Goal: Task Accomplishment & Management: Manage account settings

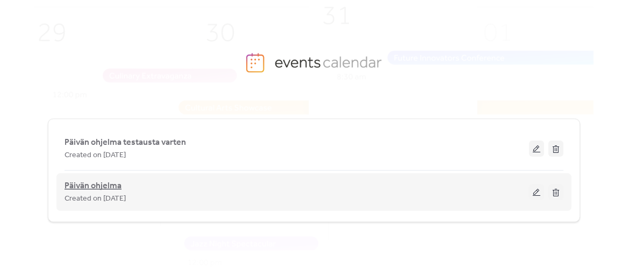
click at [88, 185] on span "Päivän ohjelma" at bounding box center [92, 186] width 57 height 13
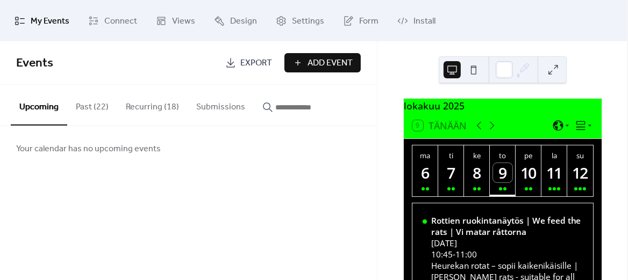
click at [150, 101] on button "Recurring (18)" at bounding box center [152, 105] width 70 height 40
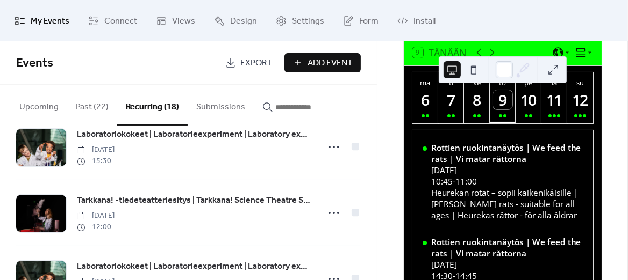
scroll to position [824, 0]
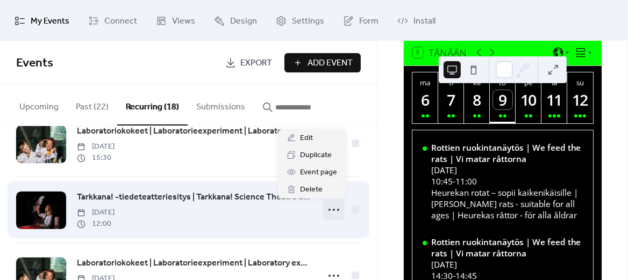
click at [333, 208] on icon at bounding box center [333, 210] width 17 height 17
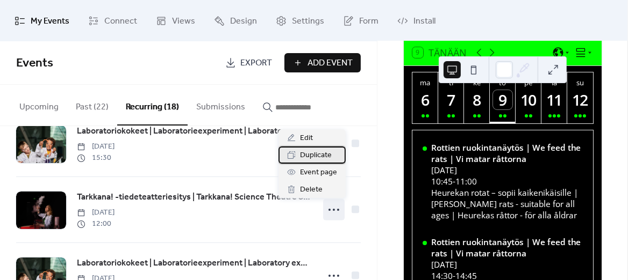
click at [323, 154] on span "Duplicate" at bounding box center [316, 155] width 32 height 13
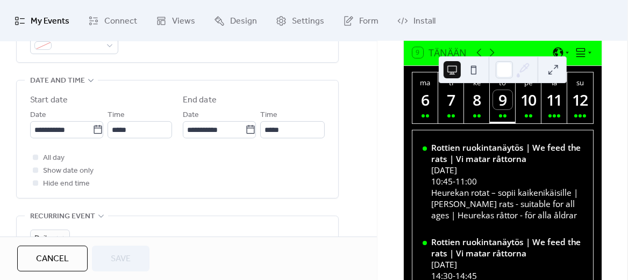
scroll to position [337, 0]
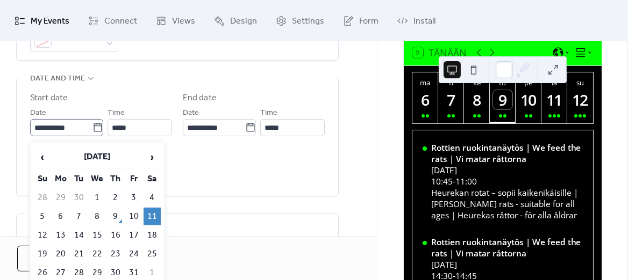
click at [95, 132] on icon at bounding box center [97, 128] width 11 height 11
click at [92, 132] on input "**********" at bounding box center [61, 127] width 62 height 17
click at [114, 222] on td "9" at bounding box center [115, 217] width 17 height 18
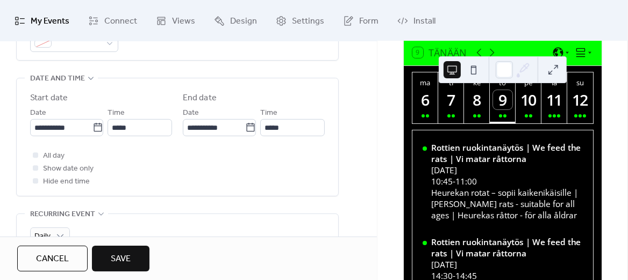
type input "**********"
click at [119, 134] on input "*****" at bounding box center [139, 127] width 64 height 17
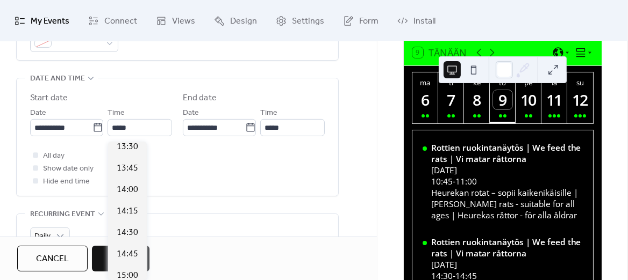
scroll to position [1179, 0]
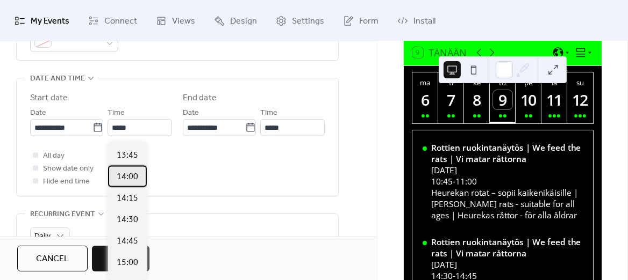
click at [132, 178] on span "14:00" at bounding box center [127, 177] width 21 height 13
type input "*****"
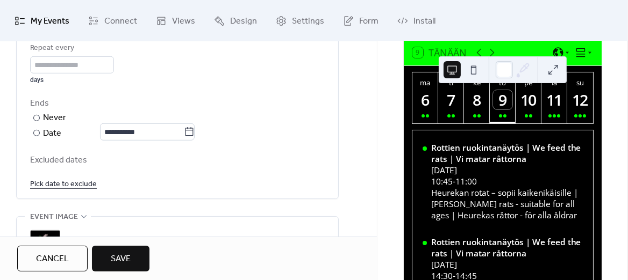
scroll to position [563, 0]
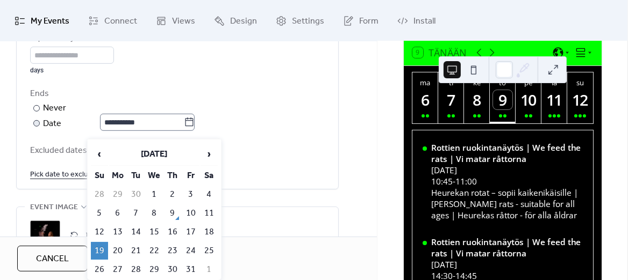
click at [195, 128] on icon at bounding box center [189, 122] width 11 height 11
click at [184, 130] on input "**********" at bounding box center [142, 122] width 84 height 17
click at [172, 218] on td "9" at bounding box center [172, 214] width 17 height 18
type input "**********"
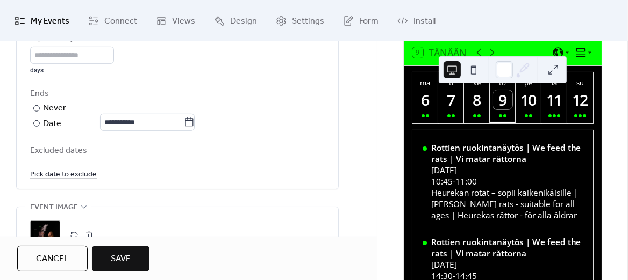
click at [118, 260] on span "Save" at bounding box center [121, 259] width 20 height 13
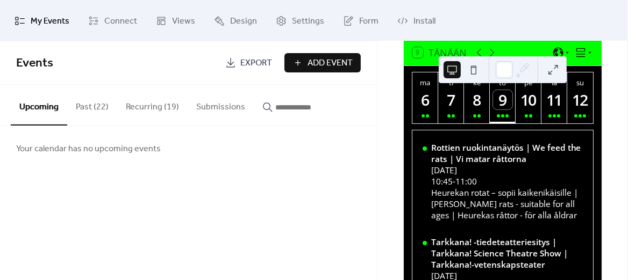
click at [147, 106] on button "Recurring (19)" at bounding box center [152, 105] width 70 height 40
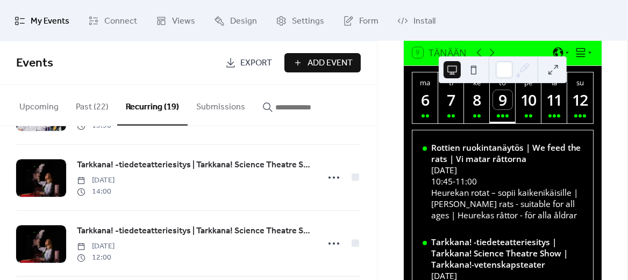
scroll to position [867, 0]
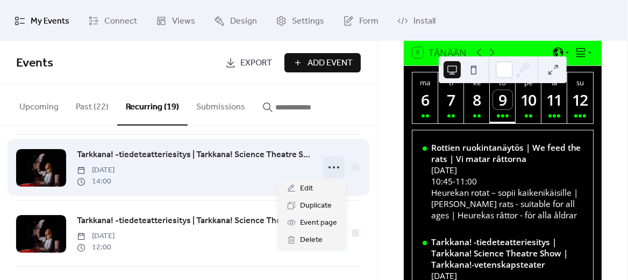
click at [329, 166] on icon at bounding box center [333, 167] width 17 height 17
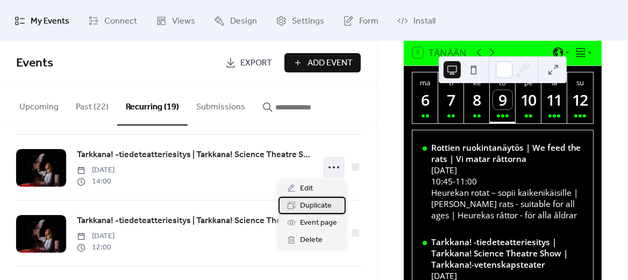
click at [312, 205] on span "Duplicate" at bounding box center [316, 206] width 32 height 13
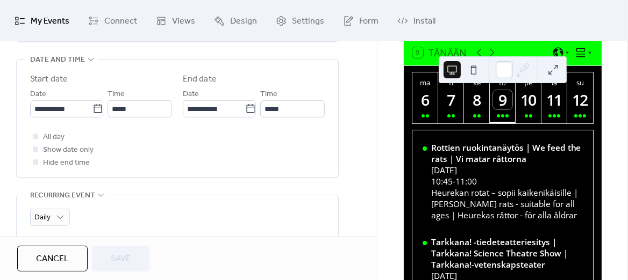
scroll to position [368, 0]
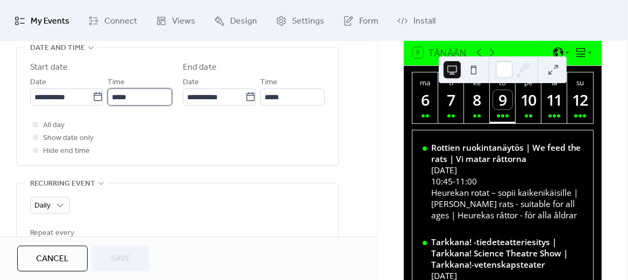
click at [118, 100] on input "*****" at bounding box center [139, 97] width 64 height 17
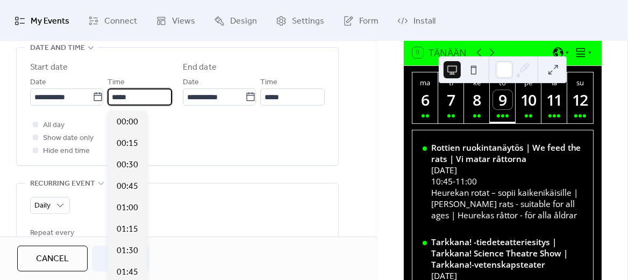
scroll to position [1204, 0]
click at [120, 100] on input "*****" at bounding box center [139, 97] width 64 height 17
type input "*****"
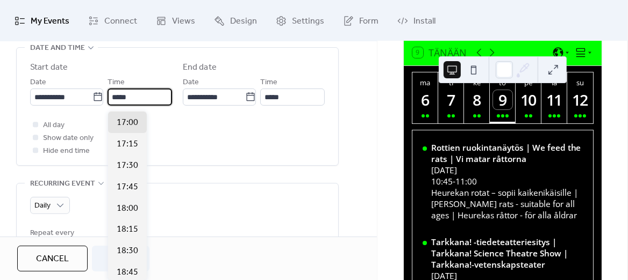
click at [246, 144] on div "All day Show date only Hide end time" at bounding box center [177, 138] width 294 height 39
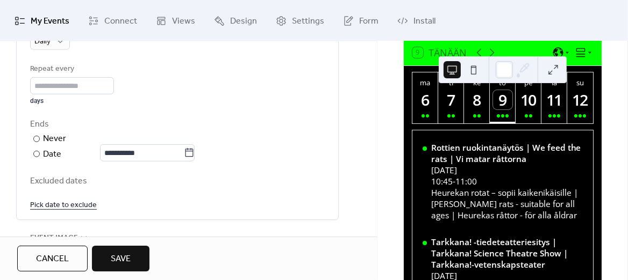
scroll to position [586, 0]
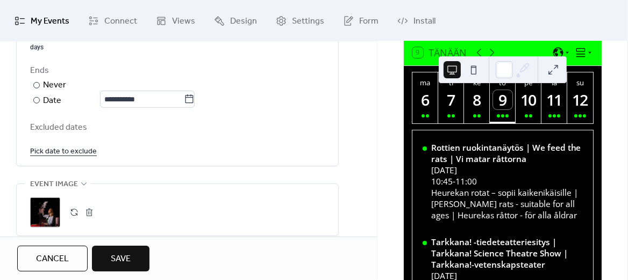
click at [131, 260] on span "Save" at bounding box center [121, 259] width 20 height 13
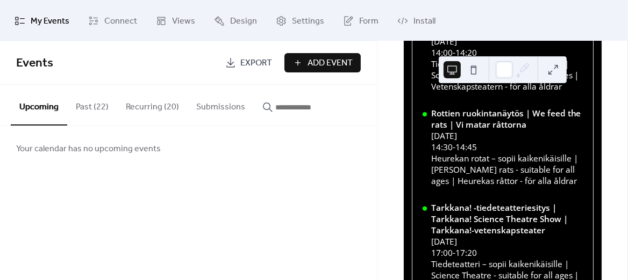
scroll to position [355, 0]
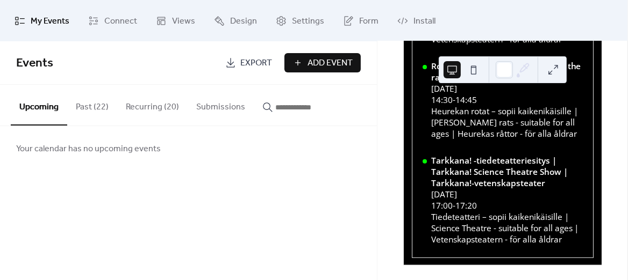
click at [150, 104] on button "Recurring (20)" at bounding box center [152, 105] width 70 height 40
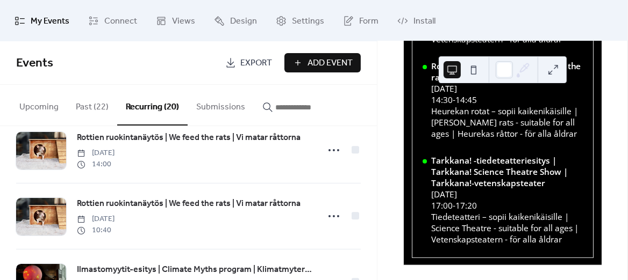
scroll to position [418, 0]
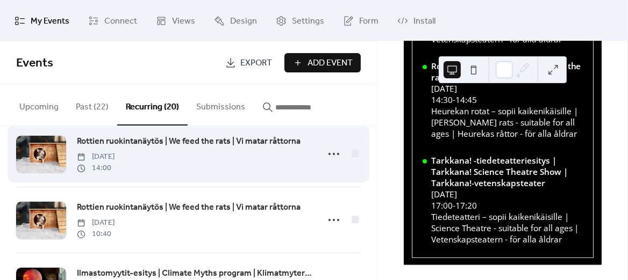
click at [283, 140] on span "Rottien ruokintanäytös | We feed the rats | Vi matar råttorna" at bounding box center [189, 141] width 224 height 13
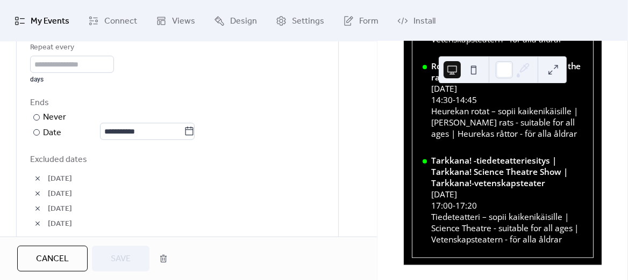
scroll to position [555, 0]
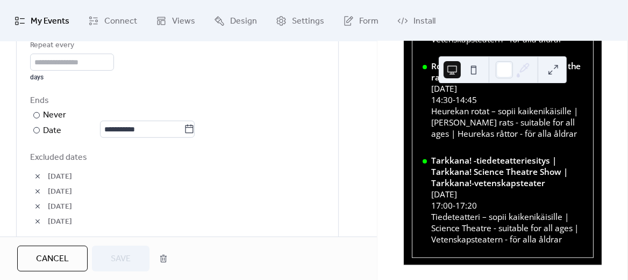
click at [56, 256] on span "Cancel" at bounding box center [52, 259] width 33 height 13
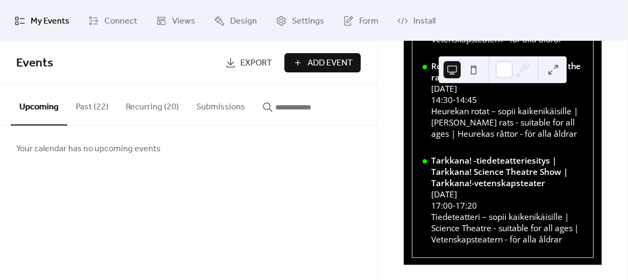
click at [153, 106] on button "Recurring (20)" at bounding box center [152, 105] width 70 height 40
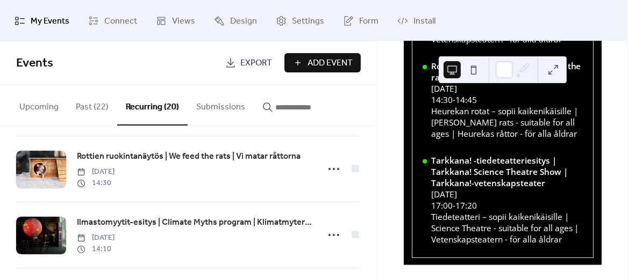
scroll to position [251, 0]
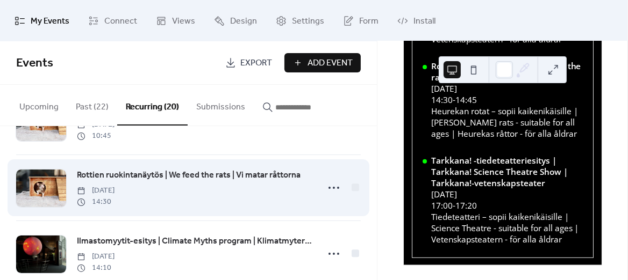
click at [236, 172] on span "Rottien ruokintanäytös | We feed the rats | Vi matar råttorna" at bounding box center [189, 175] width 224 height 13
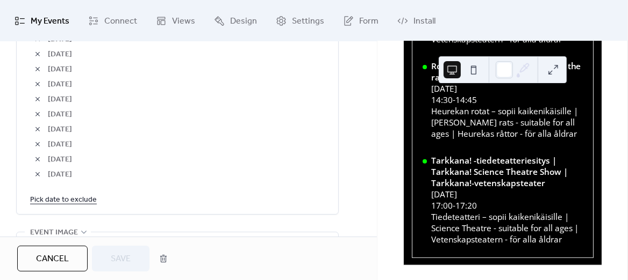
scroll to position [730, 0]
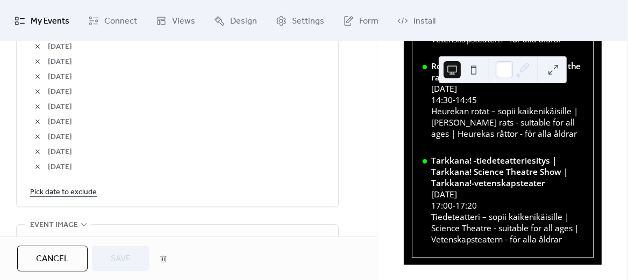
click at [87, 199] on link "Pick date to exclude" at bounding box center [63, 191] width 67 height 13
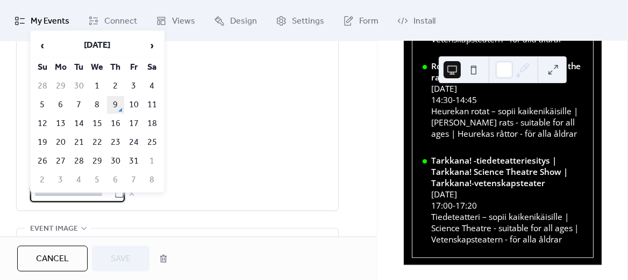
click at [114, 101] on td "9" at bounding box center [115, 105] width 17 height 18
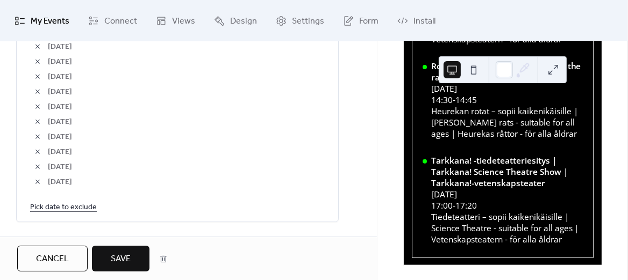
click at [126, 262] on span "Save" at bounding box center [121, 259] width 20 height 13
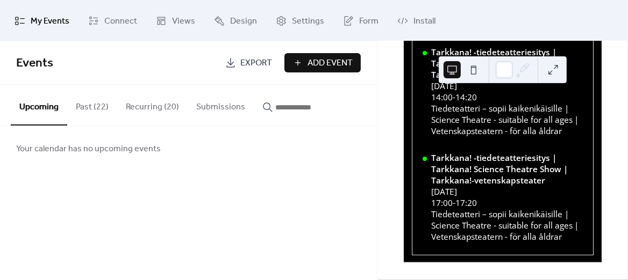
scroll to position [263, 0]
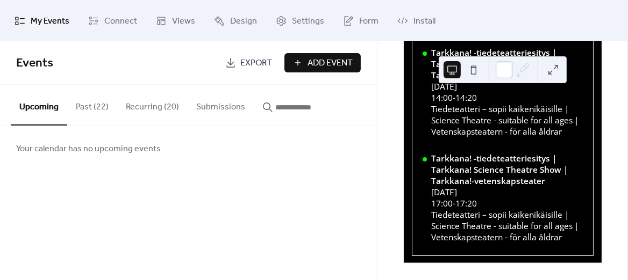
click at [157, 108] on button "Recurring (20)" at bounding box center [152, 105] width 70 height 40
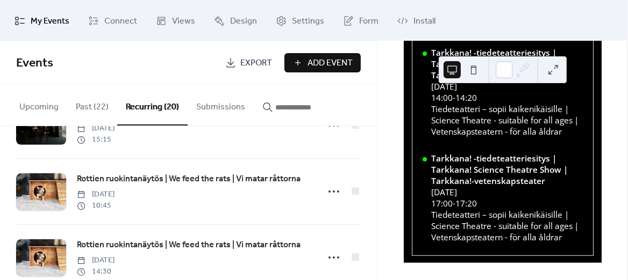
scroll to position [185, 0]
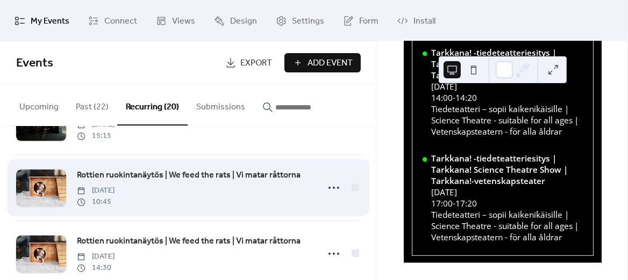
click at [224, 172] on span "Rottien ruokintanäytös | We feed the rats | Vi matar råttorna" at bounding box center [189, 175] width 224 height 13
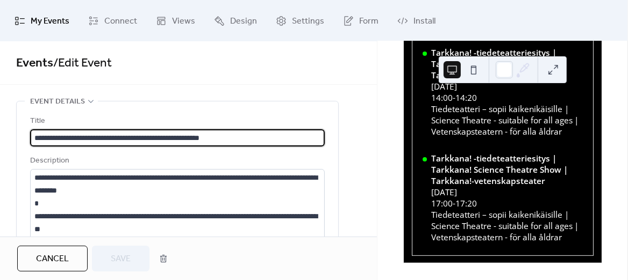
type input "**********"
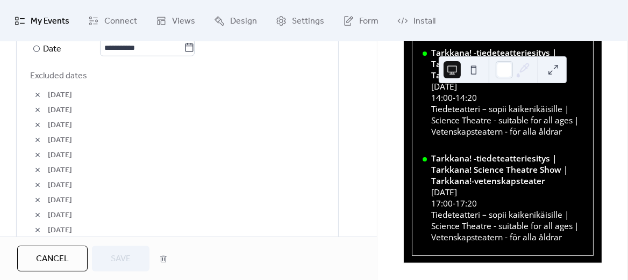
scroll to position [739, 0]
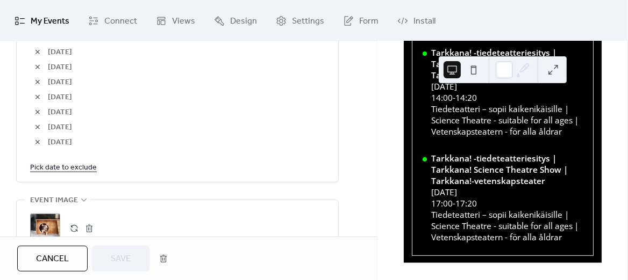
click at [81, 172] on link "Pick date to exclude" at bounding box center [63, 167] width 67 height 13
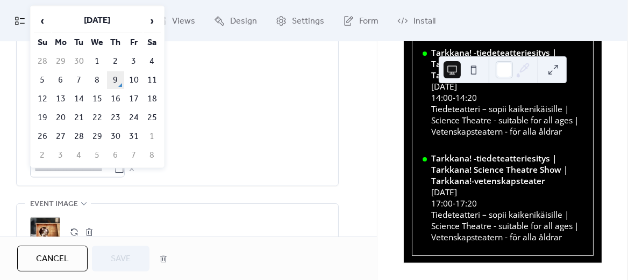
click at [112, 75] on td "9" at bounding box center [115, 80] width 17 height 18
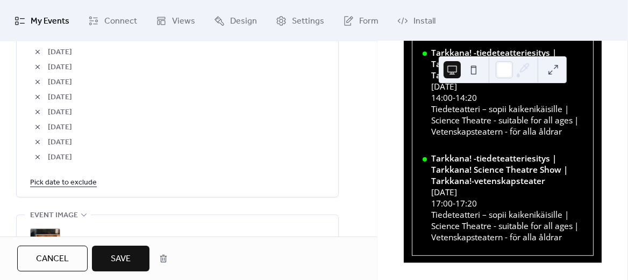
click at [125, 262] on span "Save" at bounding box center [121, 259] width 20 height 13
